Goal: Transaction & Acquisition: Purchase product/service

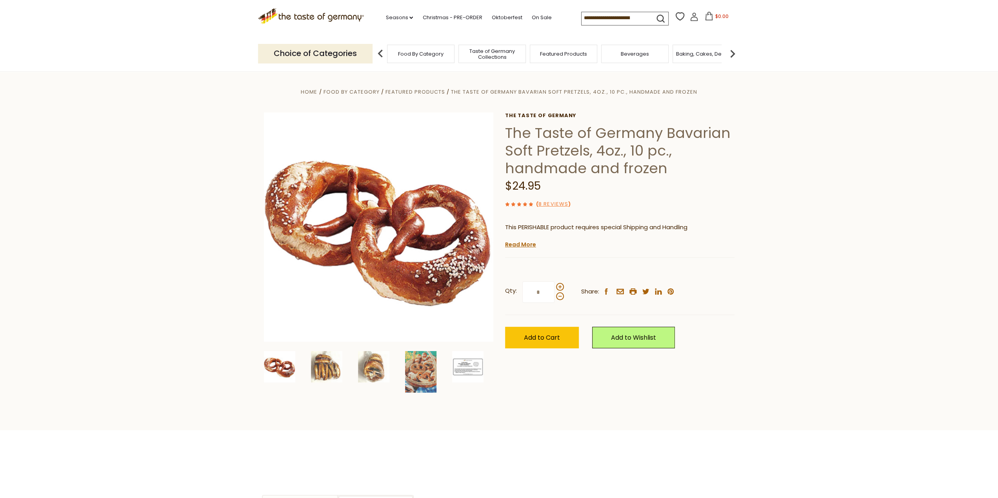
click at [476, 365] on img at bounding box center [467, 366] width 31 height 31
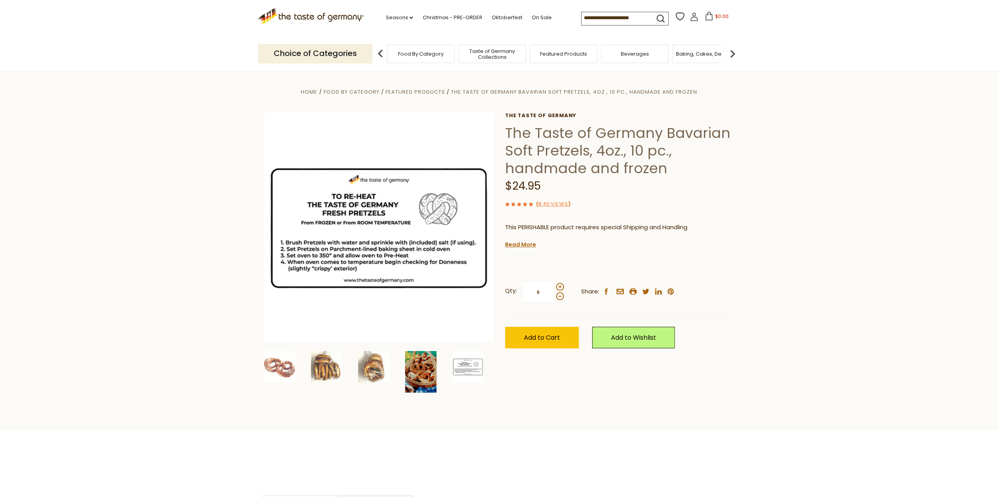
click at [432, 373] on img at bounding box center [420, 372] width 31 height 42
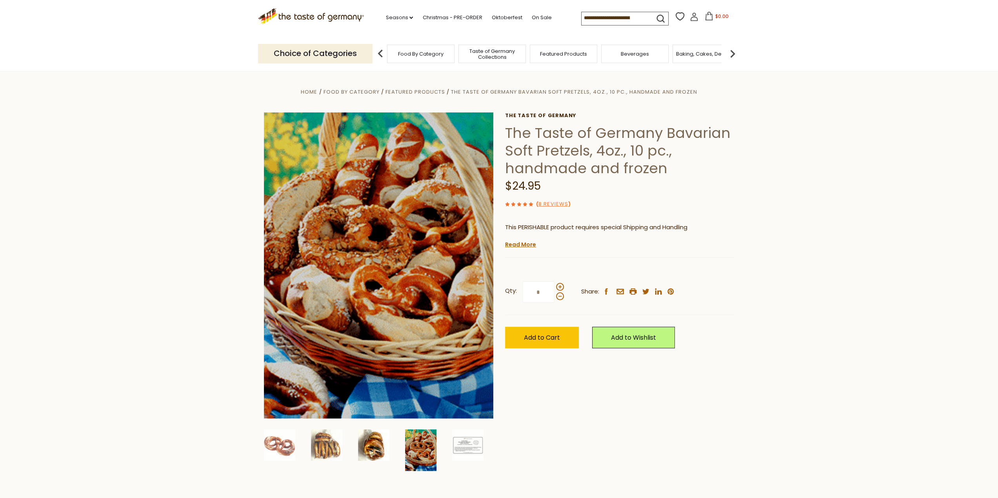
click at [376, 442] on img at bounding box center [373, 445] width 31 height 31
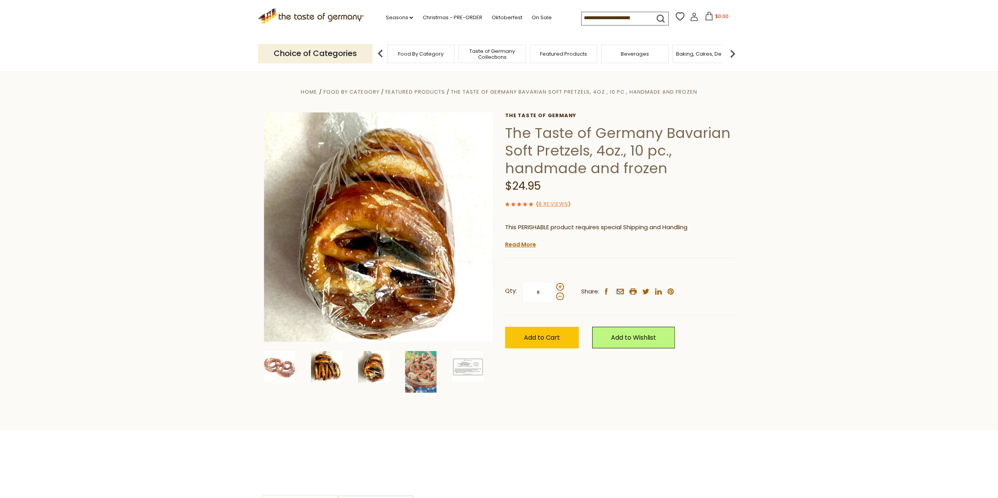
click at [333, 373] on img at bounding box center [326, 366] width 31 height 31
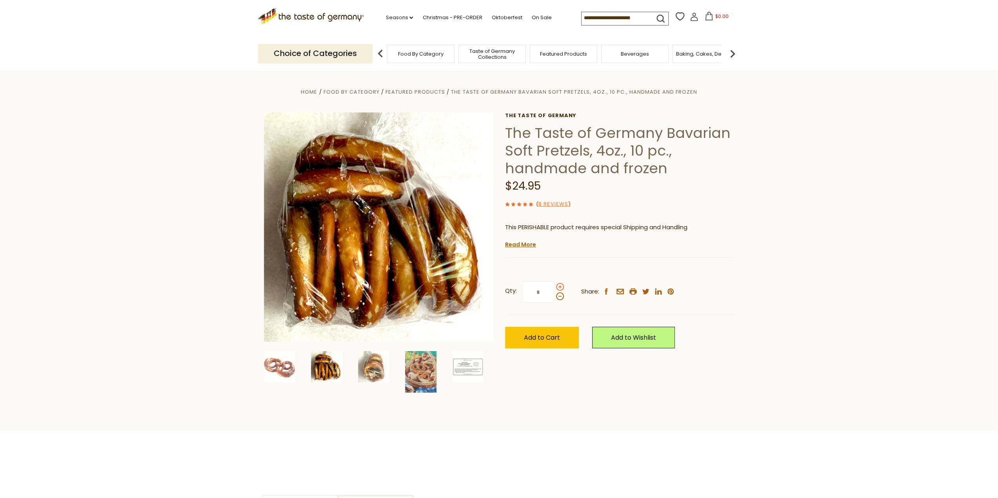
click at [559, 285] on span at bounding box center [560, 287] width 8 height 8
click at [555, 285] on input "*" at bounding box center [538, 293] width 32 height 22
click at [559, 285] on span at bounding box center [560, 287] width 8 height 8
click at [555, 285] on input "*" at bounding box center [538, 293] width 32 height 22
click at [559, 285] on span at bounding box center [560, 287] width 8 height 8
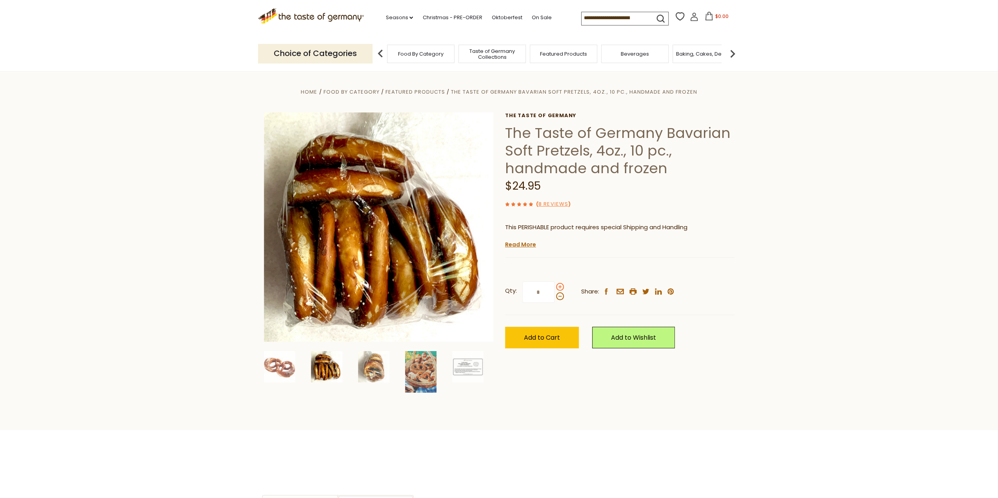
click at [555, 285] on input "*" at bounding box center [538, 293] width 32 height 22
click at [559, 285] on span at bounding box center [560, 287] width 8 height 8
click at [555, 285] on input "*" at bounding box center [538, 293] width 32 height 22
click at [557, 298] on span at bounding box center [560, 297] width 8 height 8
click at [555, 298] on input "*" at bounding box center [538, 293] width 32 height 22
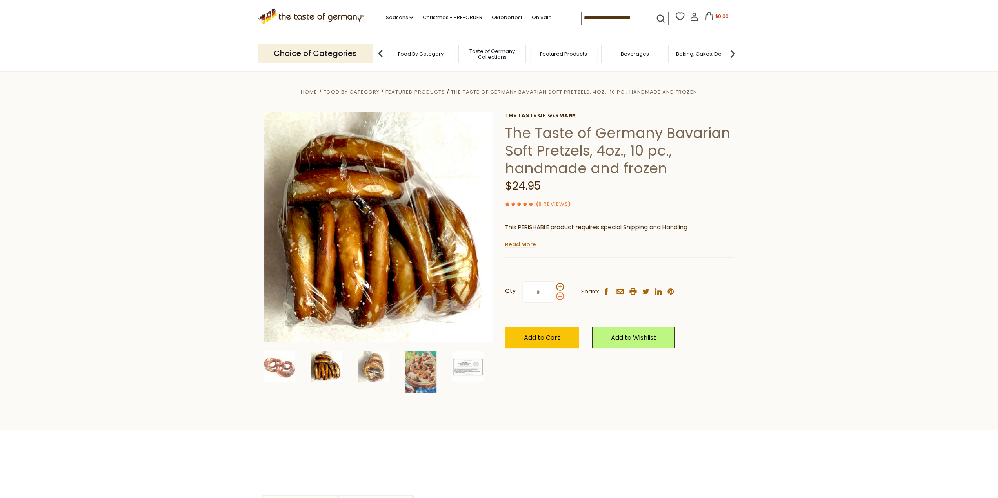
click at [558, 298] on span at bounding box center [560, 297] width 8 height 8
click at [555, 298] on input "*" at bounding box center [538, 293] width 32 height 22
click at [558, 298] on span at bounding box center [560, 297] width 8 height 8
click at [555, 298] on input "*" at bounding box center [538, 293] width 32 height 22
click at [559, 287] on span at bounding box center [560, 287] width 8 height 8
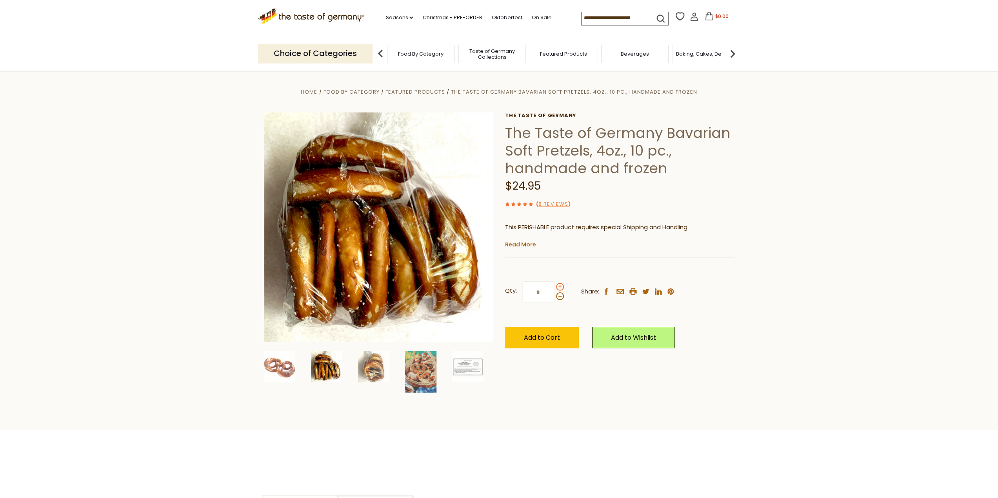
click at [555, 287] on input "*" at bounding box center [538, 293] width 32 height 22
drag, startPoint x: 546, startPoint y: 291, endPoint x: 520, endPoint y: 290, distance: 25.5
click at [520, 290] on label "Qty: *" at bounding box center [534, 293] width 59 height 22
click at [522, 290] on input "*" at bounding box center [538, 293] width 32 height 22
type input "*"
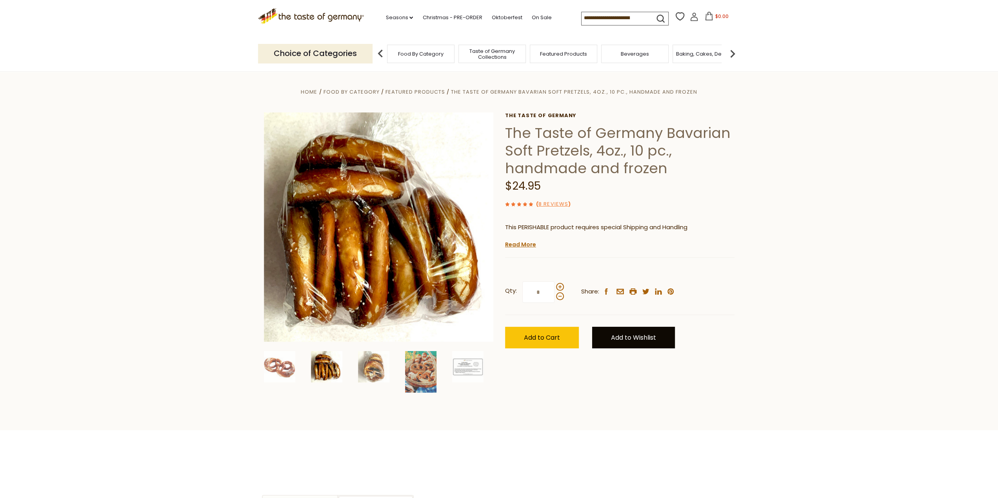
click at [611, 336] on link "Add to Wishlist" at bounding box center [633, 338] width 83 height 22
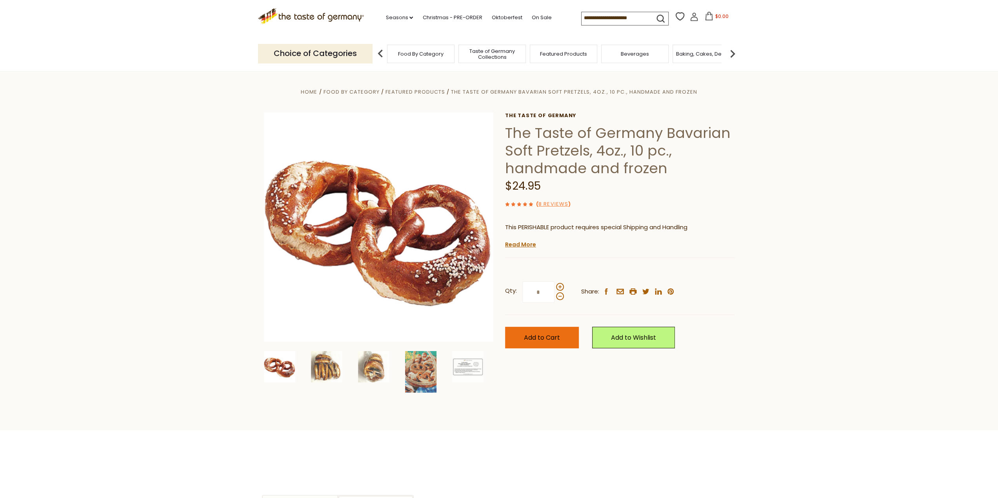
click at [546, 332] on button "Add to Cart" at bounding box center [542, 338] width 74 height 22
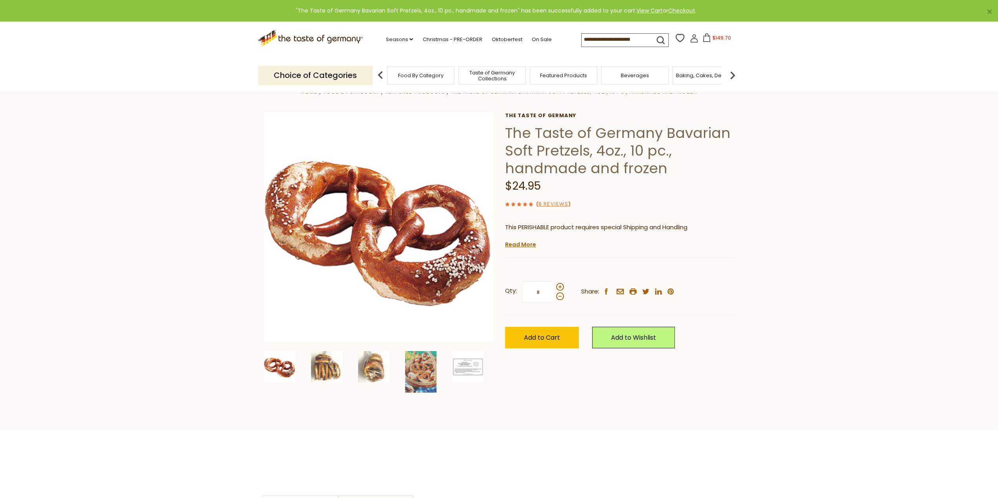
click at [718, 42] on button "$149.70" at bounding box center [716, 39] width 33 height 12
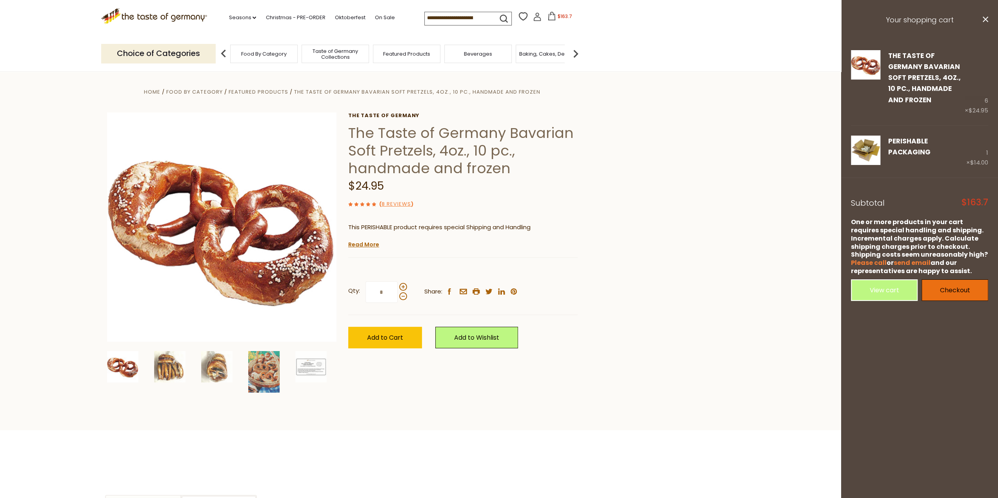
click at [945, 292] on link "Checkout" at bounding box center [955, 291] width 67 height 22
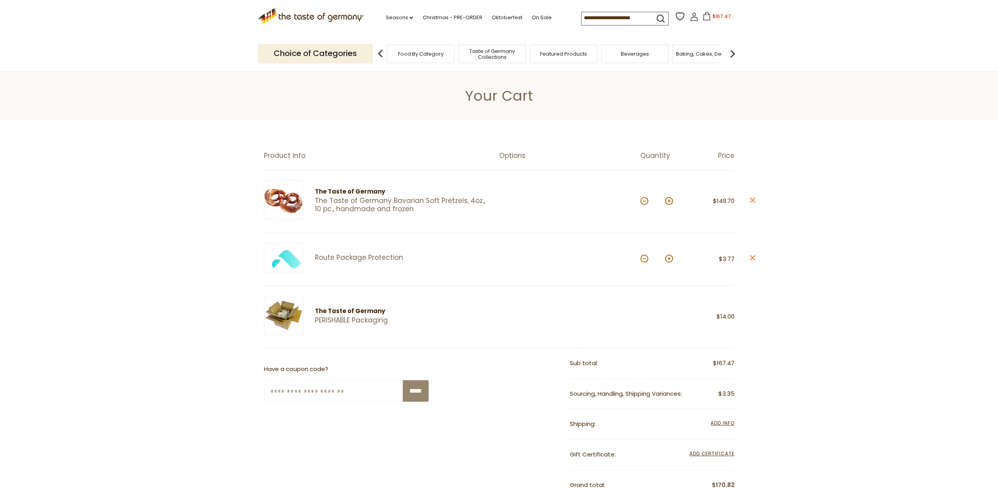
drag, startPoint x: 193, startPoint y: 163, endPoint x: 202, endPoint y: 164, distance: 9.9
click at [193, 165] on section "Product Info Options Quantity Price The Taste of Germany The Taste of Germany B…" at bounding box center [499, 406] width 998 height 572
click at [725, 17] on span "$167.47" at bounding box center [722, 16] width 18 height 7
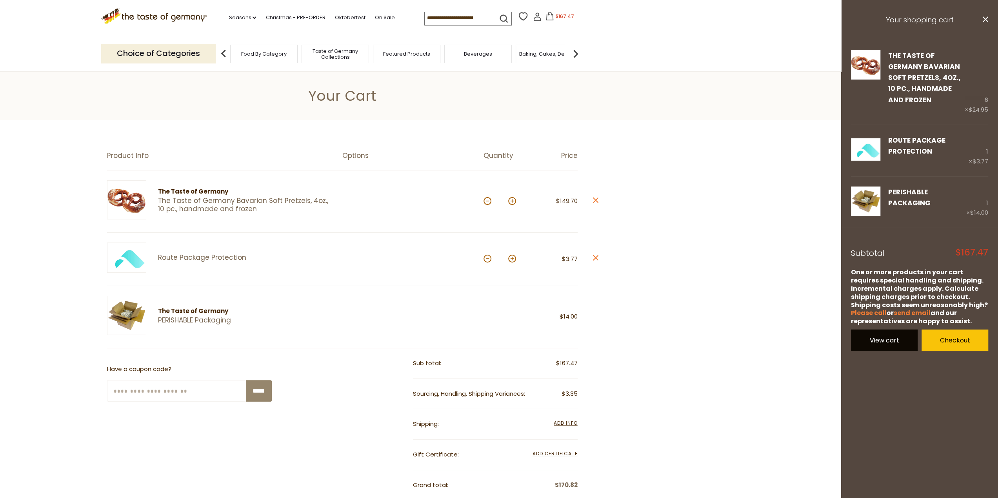
click at [871, 344] on link "View cart" at bounding box center [884, 341] width 67 height 22
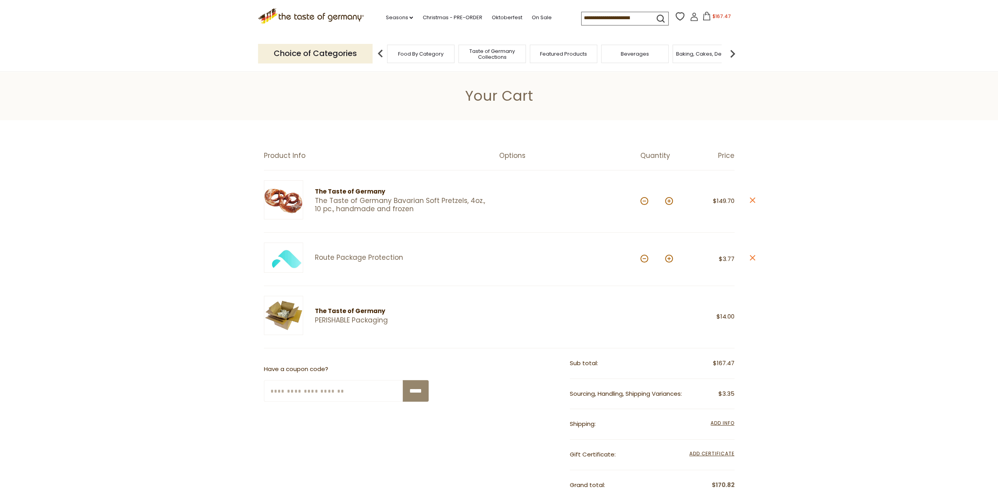
click at [342, 127] on section "Product Info Options Quantity Price The Taste of Germany The Taste of Germany B…" at bounding box center [499, 403] width 998 height 566
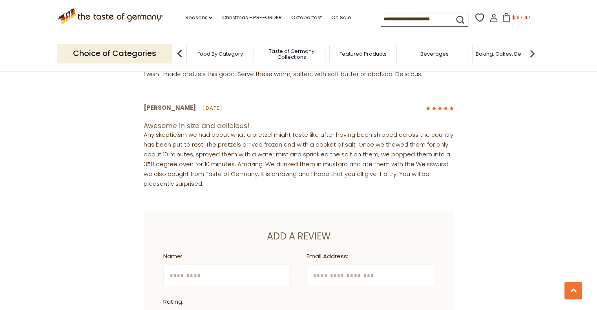
scroll to position [689, 0]
